Goal: Task Accomplishment & Management: Complete application form

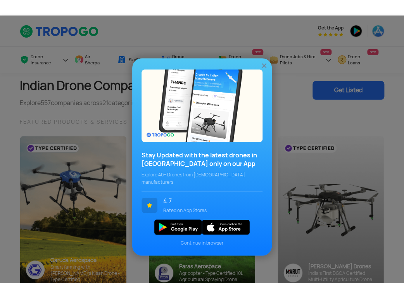
click at [263, 66] on img at bounding box center [264, 66] width 8 height 8
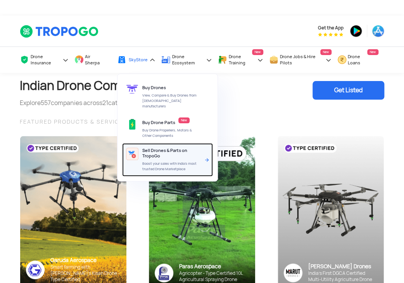
click at [158, 148] on span "Sell Drones & Parts on TropoGo" at bounding box center [171, 153] width 59 height 11
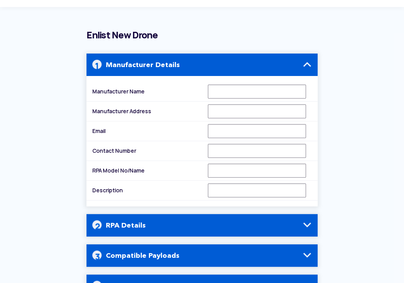
scroll to position [77, 0]
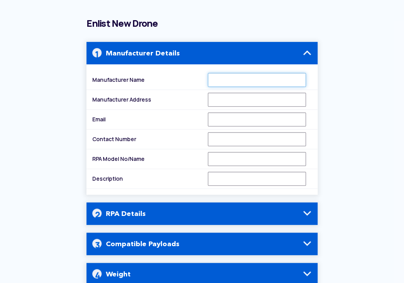
click at [224, 81] on input "Manufacturer Name" at bounding box center [257, 80] width 98 height 14
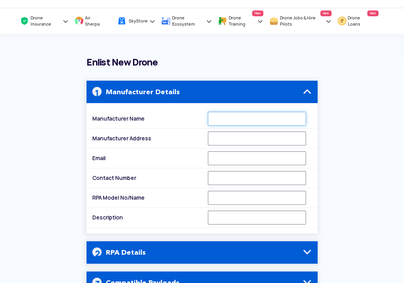
scroll to position [0, 0]
